Goal: Check status: Check status

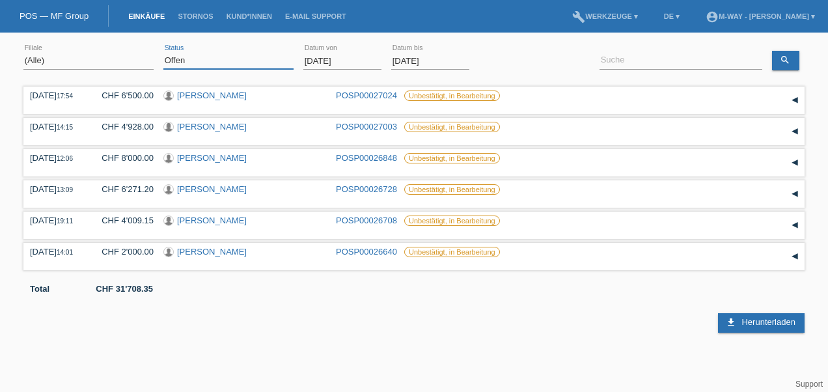
click at [194, 59] on select "(Alle) Neu Offen Zurückgewiesen Zurückgetreten / Storniert Abgeschlossen" at bounding box center [228, 61] width 130 height 16
select select "ALL"
click at [163, 53] on select "(Alle) Neu Offen Zurückgewiesen Zurückgetreten / Storniert Abgeschlossen" at bounding box center [228, 61] width 130 height 16
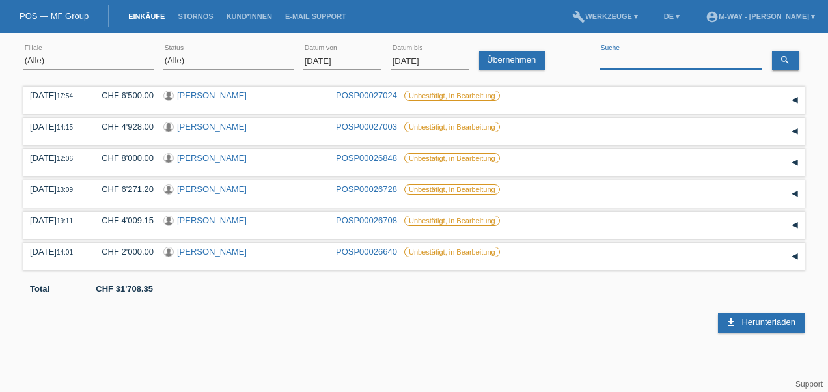
click at [620, 61] on input at bounding box center [680, 61] width 163 height 16
type input "[PERSON_NAME]"
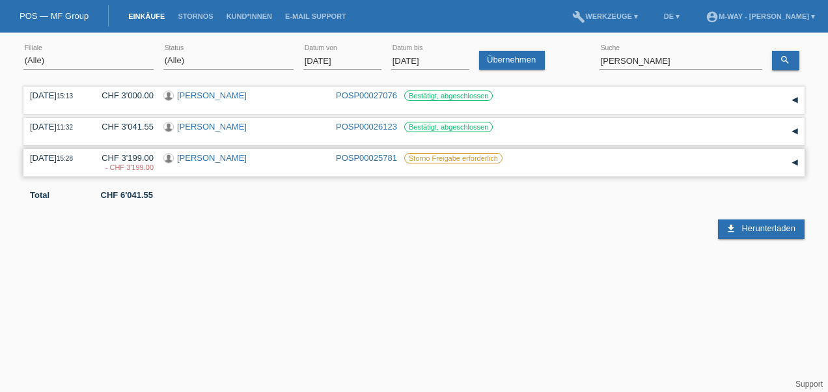
click at [795, 162] on div "▾" at bounding box center [795, 163] width 20 height 20
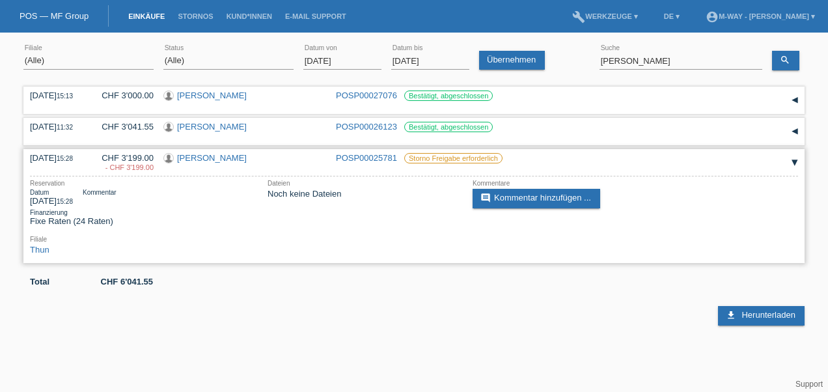
click at [795, 162] on div "▾" at bounding box center [795, 163] width 20 height 20
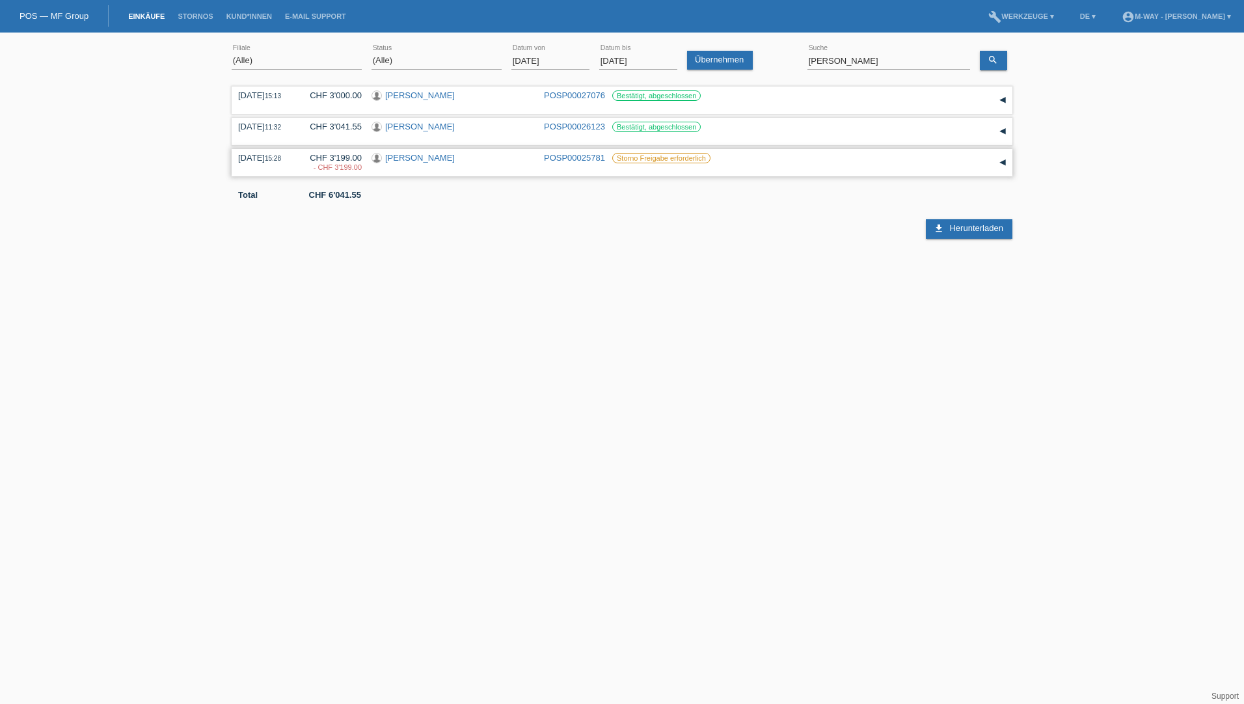
click at [827, 163] on div "▾" at bounding box center [1003, 163] width 20 height 20
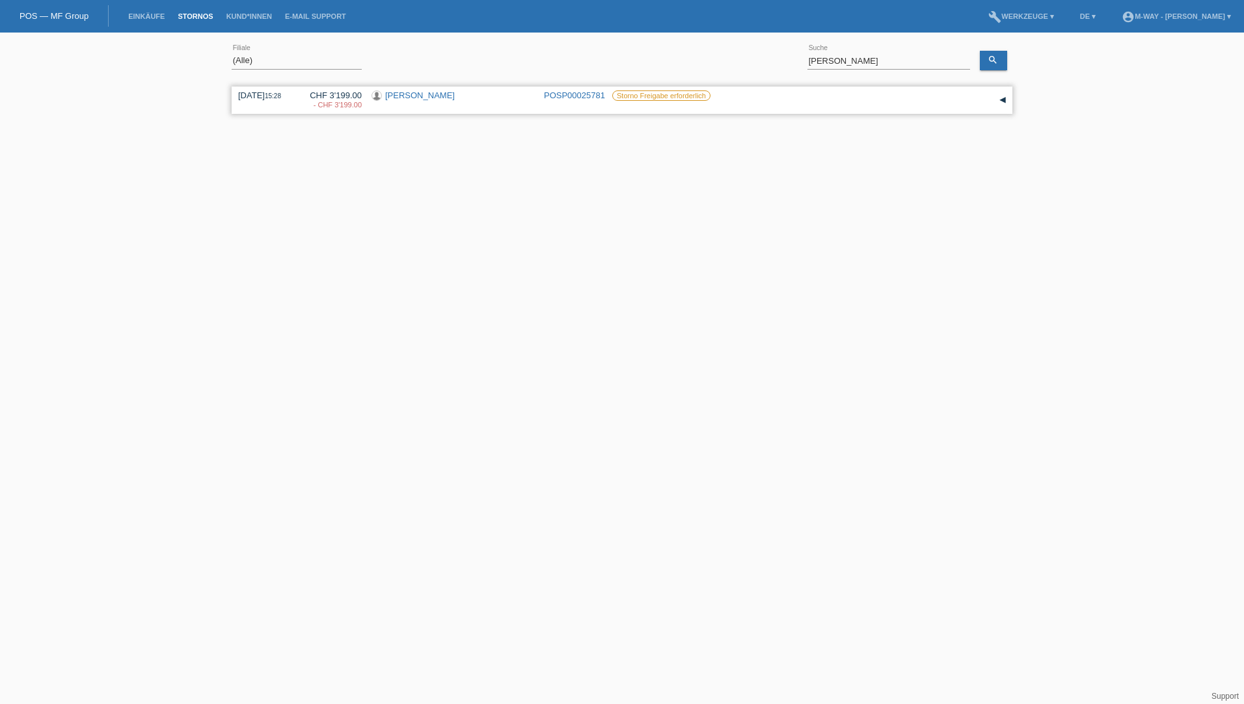
click at [1007, 102] on div "▾" at bounding box center [1003, 100] width 20 height 20
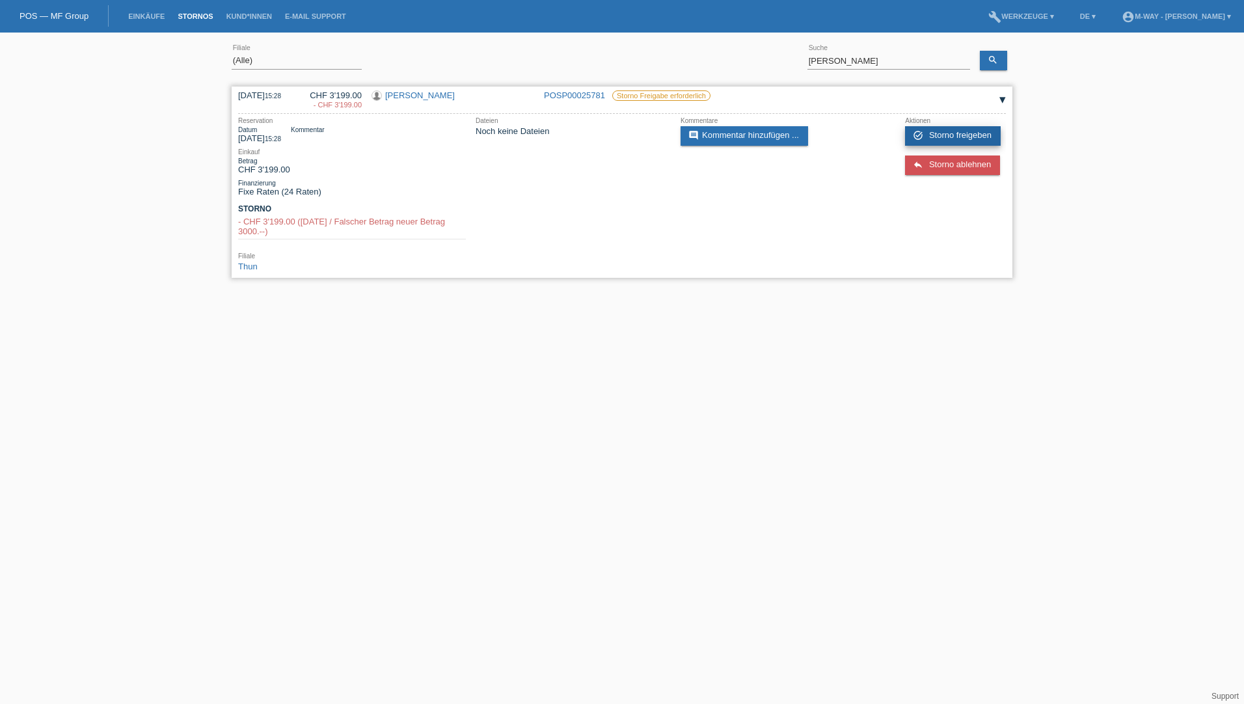
click at [942, 135] on span "Storno freigeben" at bounding box center [960, 135] width 62 height 10
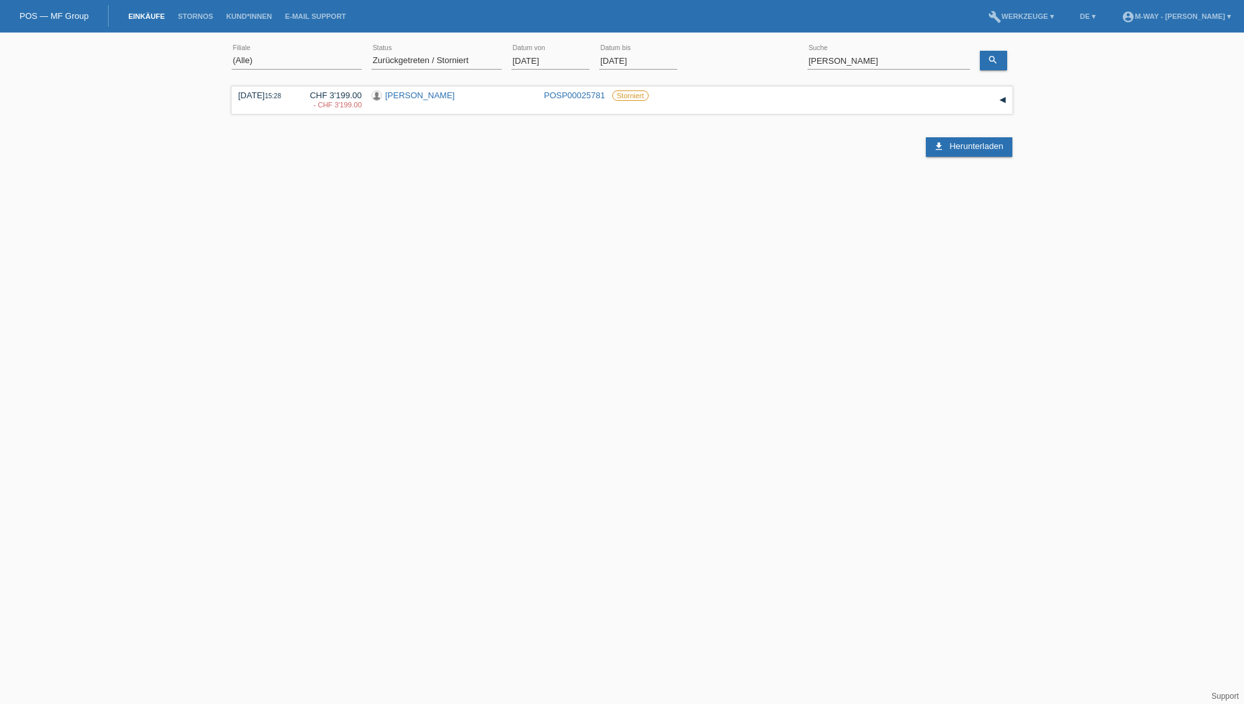
click at [176, 213] on html "POS — MF Group Einkäufe Stornos Kund*innen E-Mail Support menu account_circle D…" at bounding box center [622, 106] width 1244 height 213
